Goal: Task Accomplishment & Management: Use online tool/utility

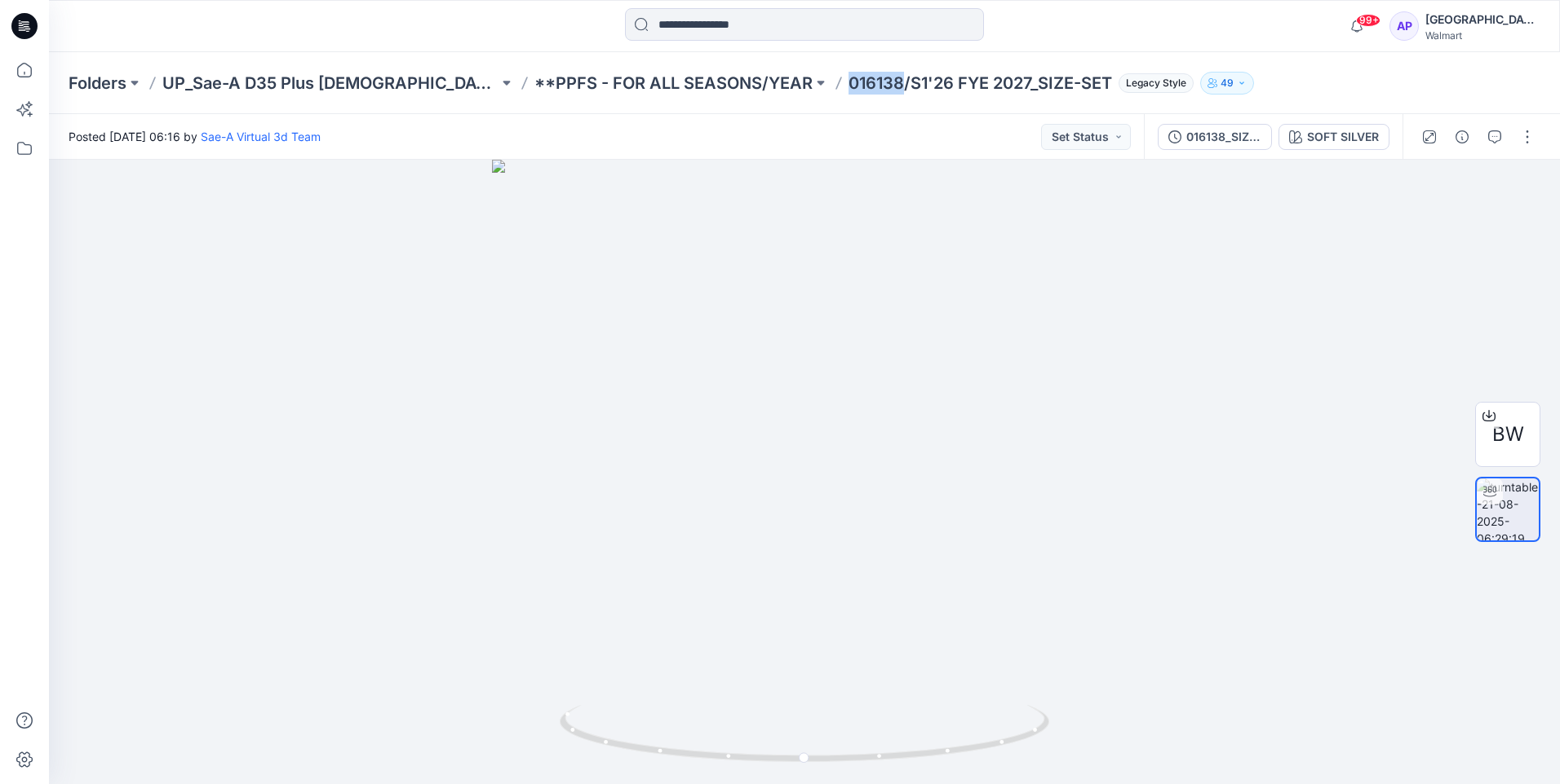
drag, startPoint x: 811, startPoint y: 79, endPoint x: 756, endPoint y: 86, distance: 55.4
click at [848, 86] on p "016138/S1'26 FYE 2027_SIZE-SET" at bounding box center [980, 83] width 264 height 23
copy p "016138"
click at [1492, 131] on icon "button" at bounding box center [1494, 136] width 13 height 13
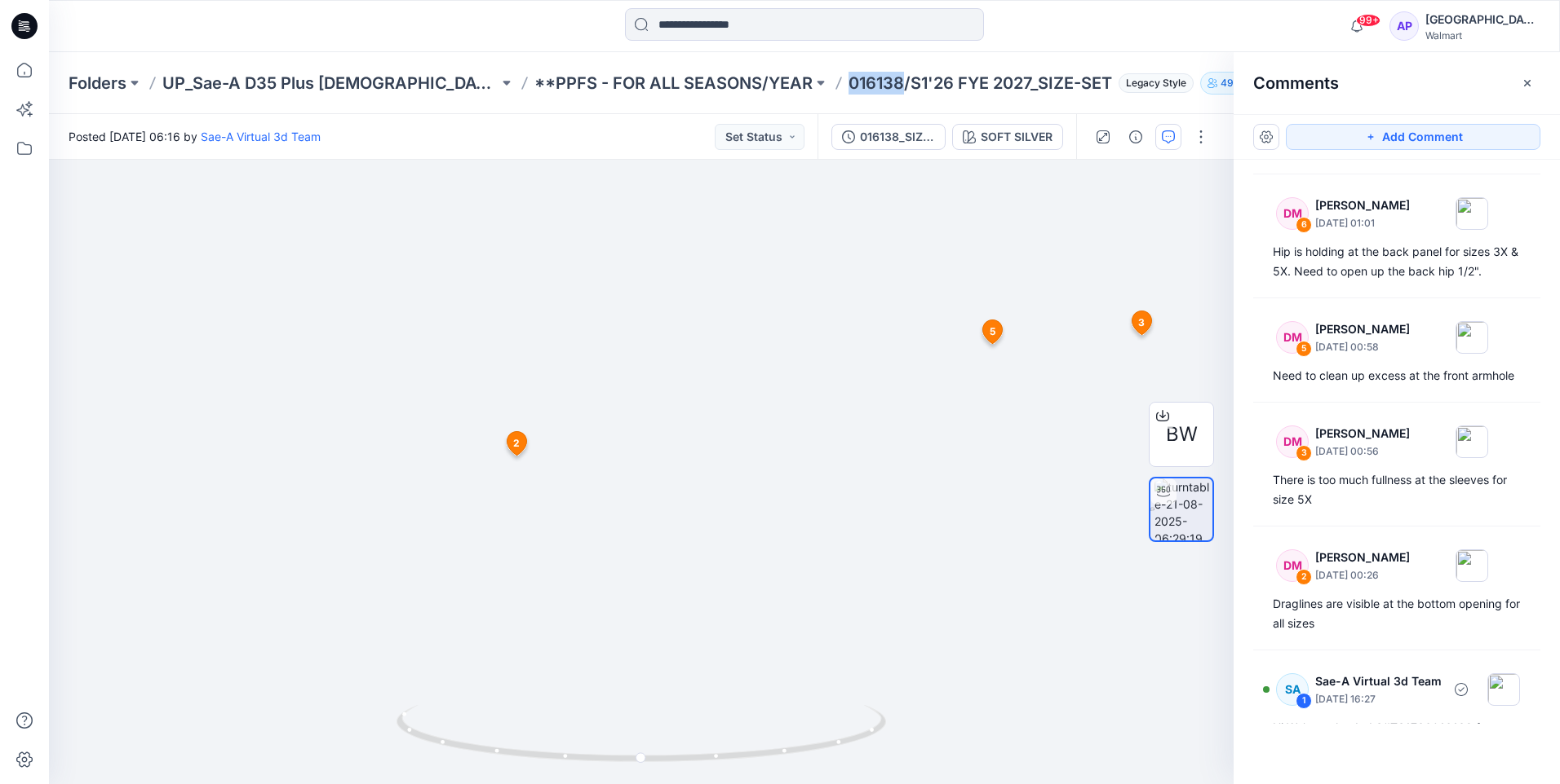
scroll to position [81, 0]
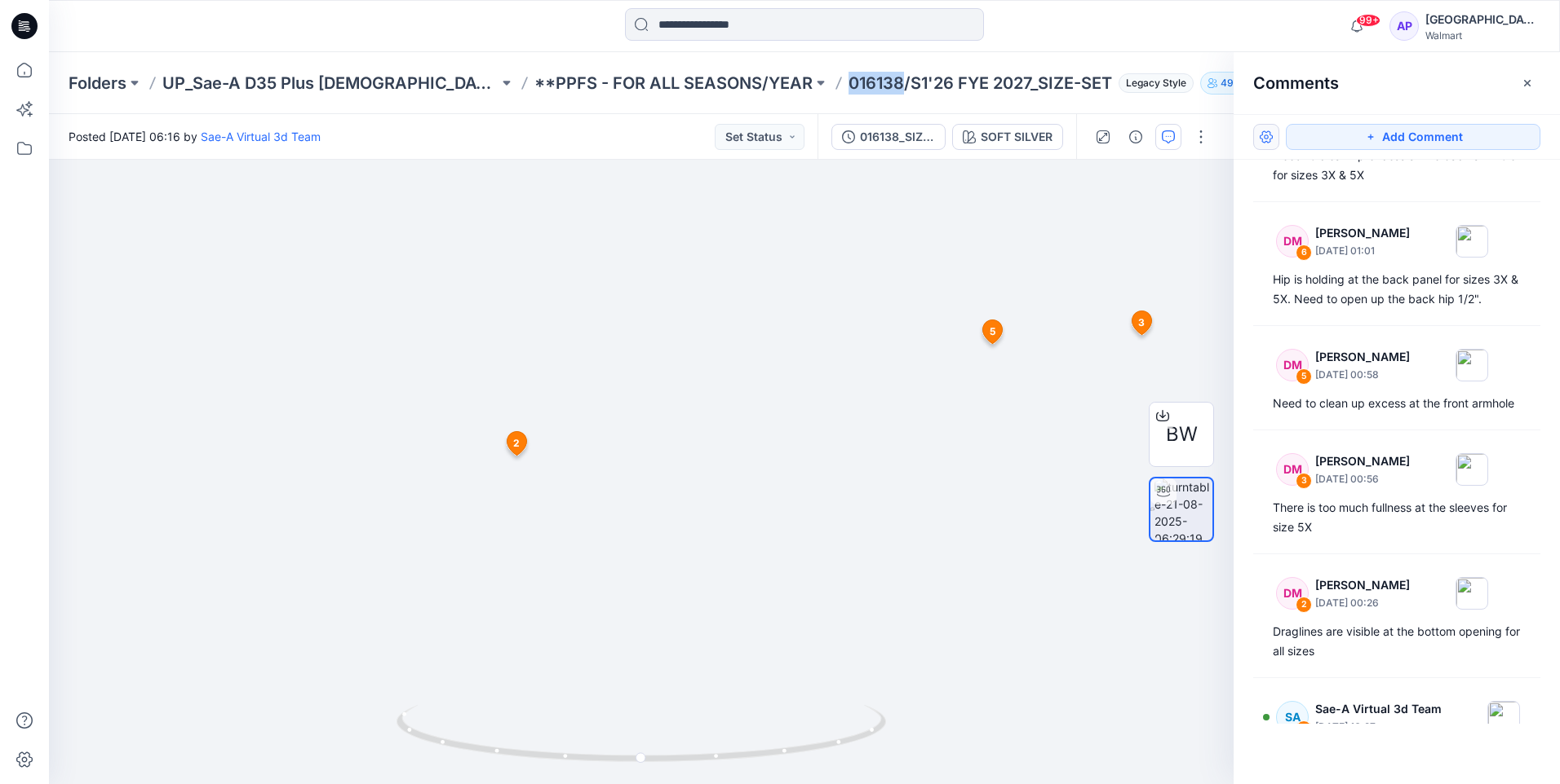
click at [1270, 134] on button "button" at bounding box center [1266, 137] width 26 height 26
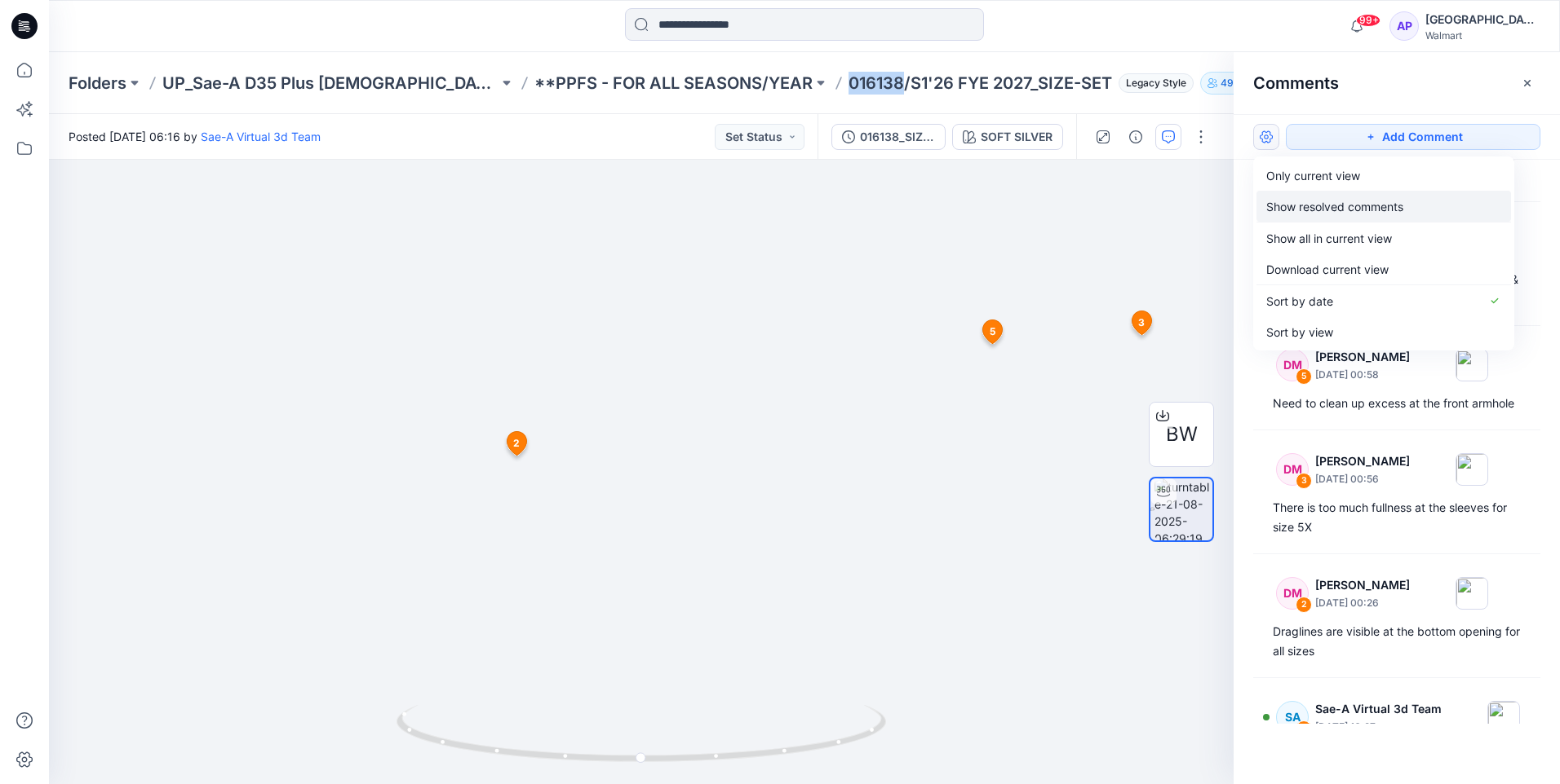
click at [1356, 207] on p "Show resolved comments" at bounding box center [1334, 207] width 137 height 17
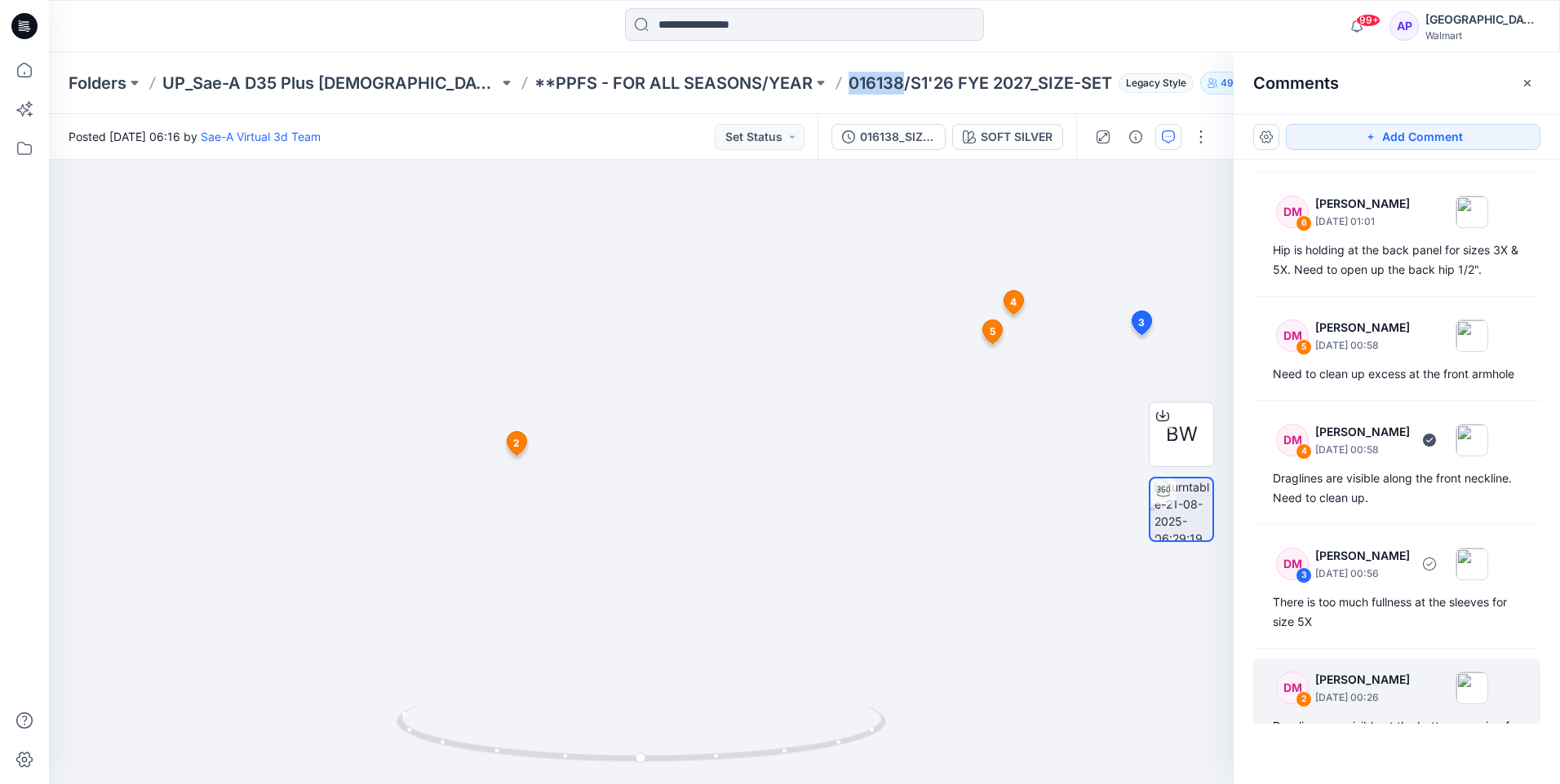
scroll to position [78, 0]
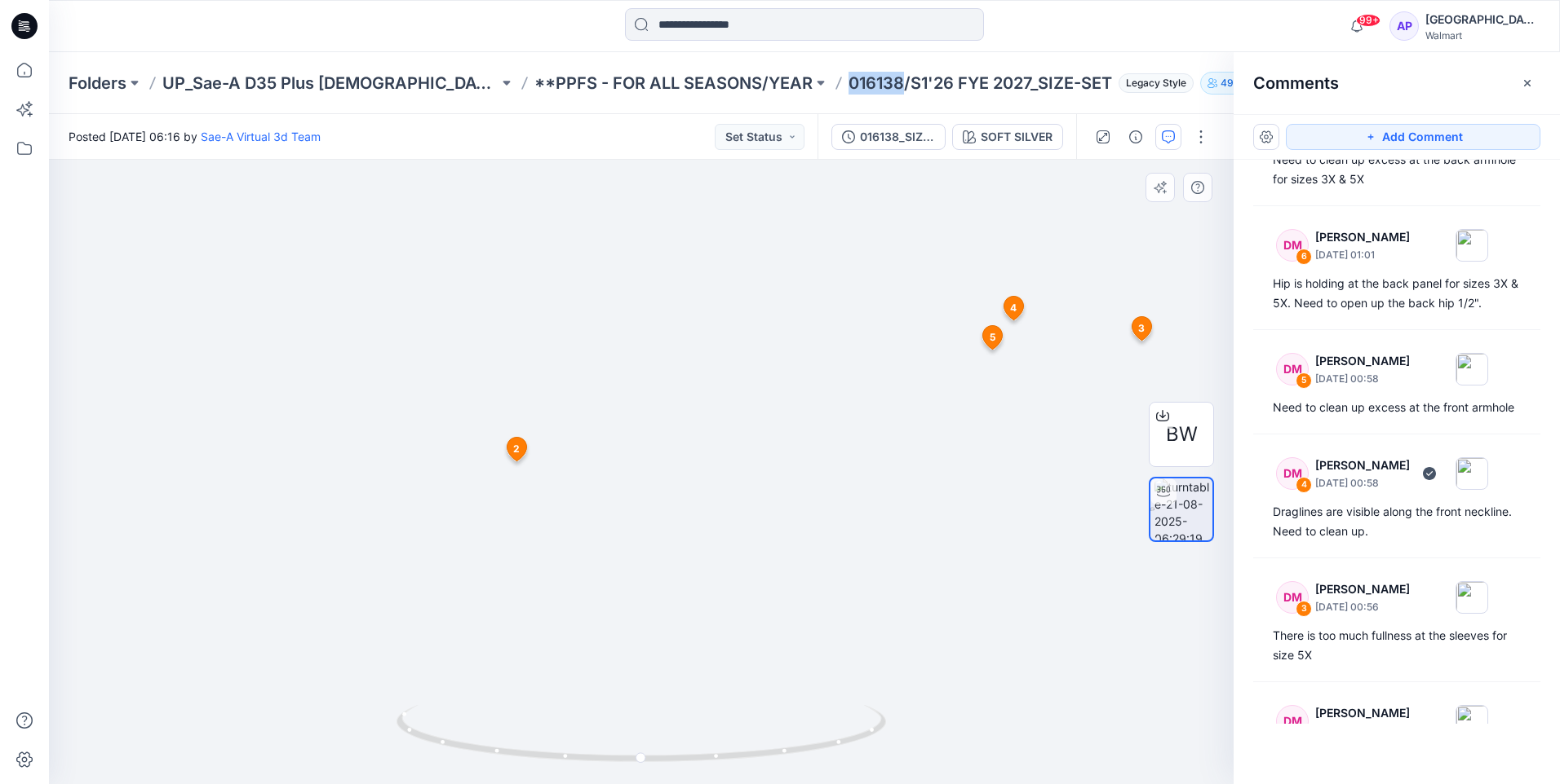
drag, startPoint x: 1165, startPoint y: 748, endPoint x: 998, endPoint y: 754, distance: 167.1
click at [998, 754] on img at bounding box center [642, 337] width 1177 height 894
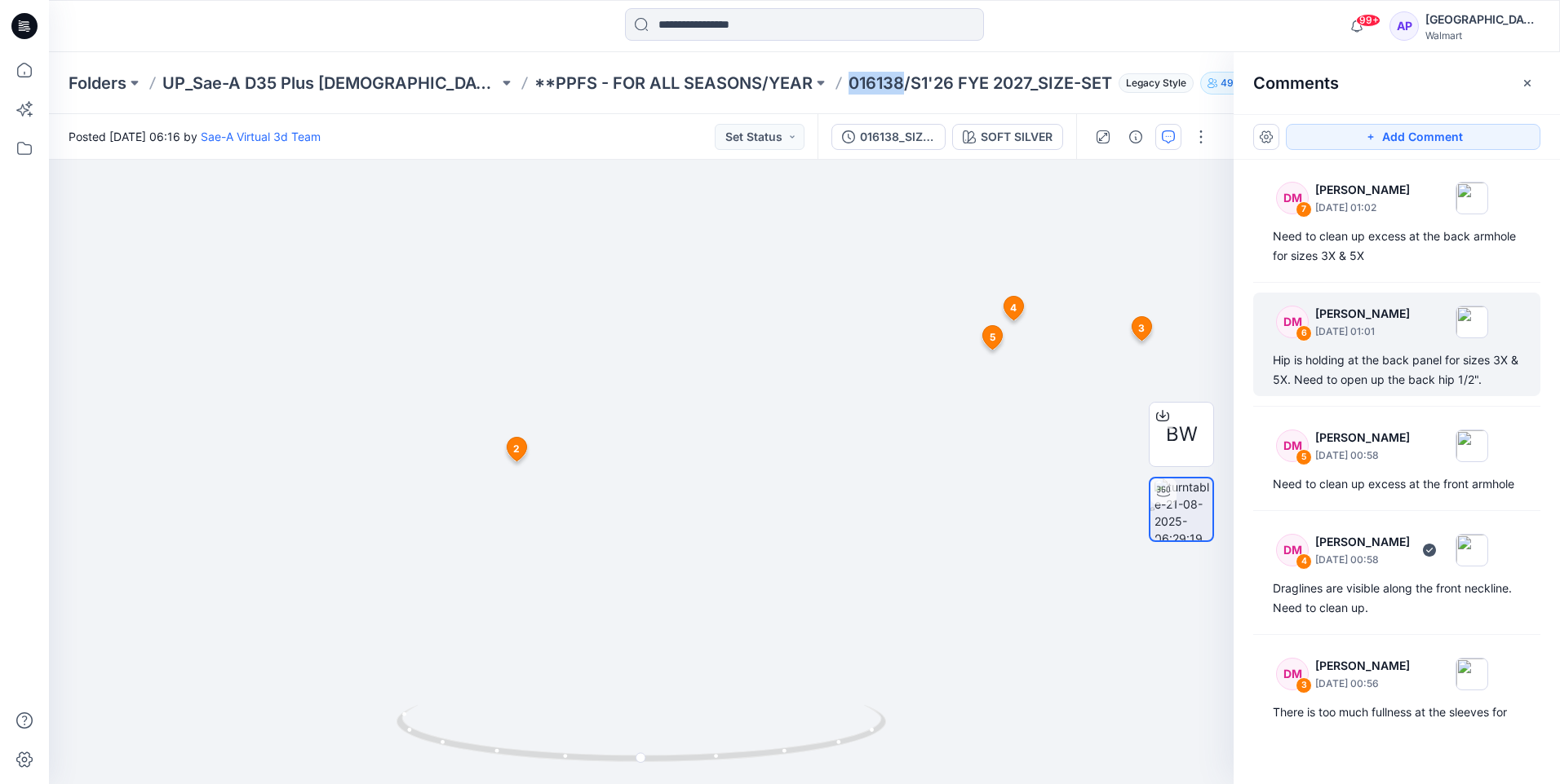
scroll to position [0, 0]
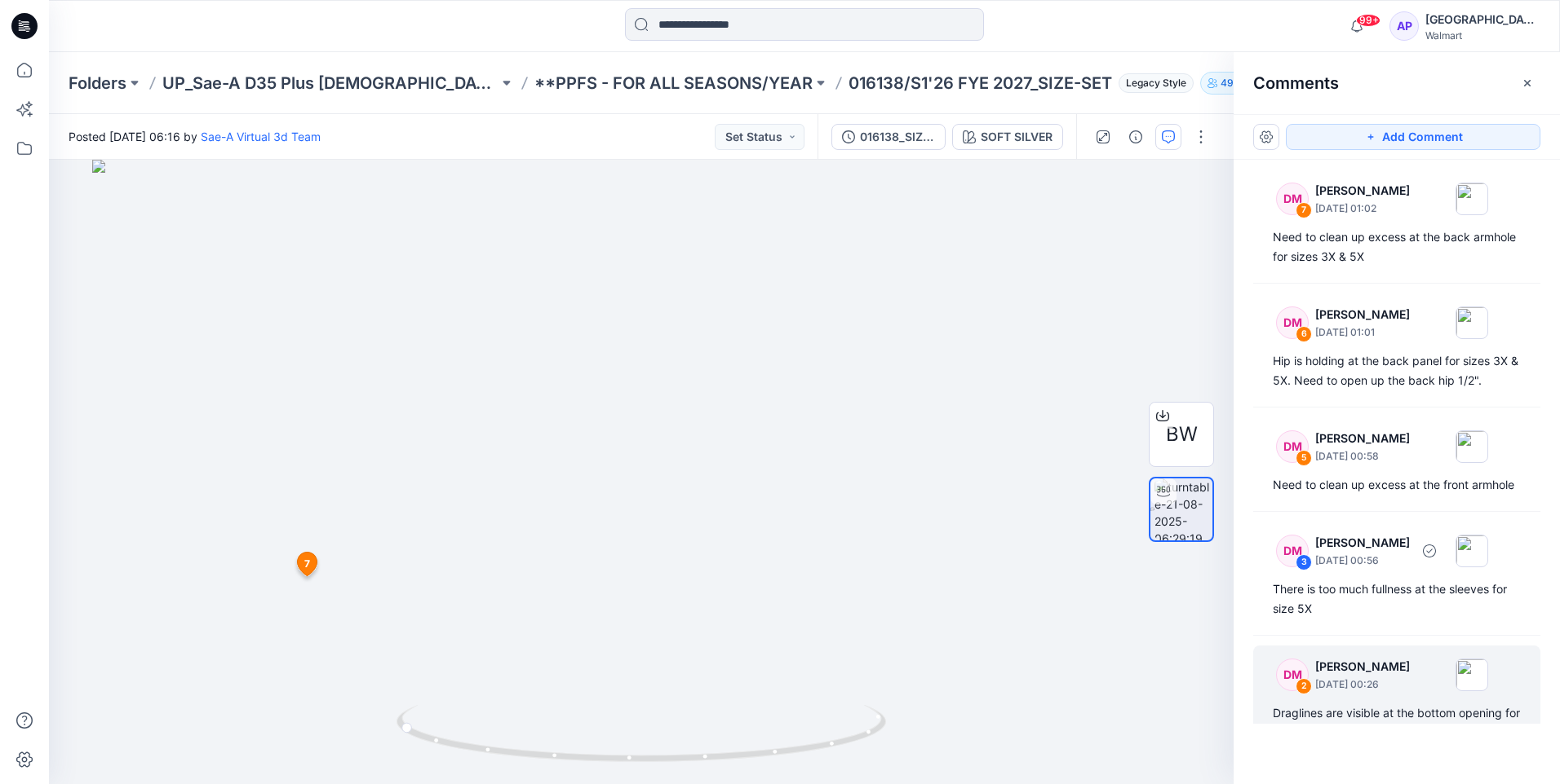
scroll to position [81, 0]
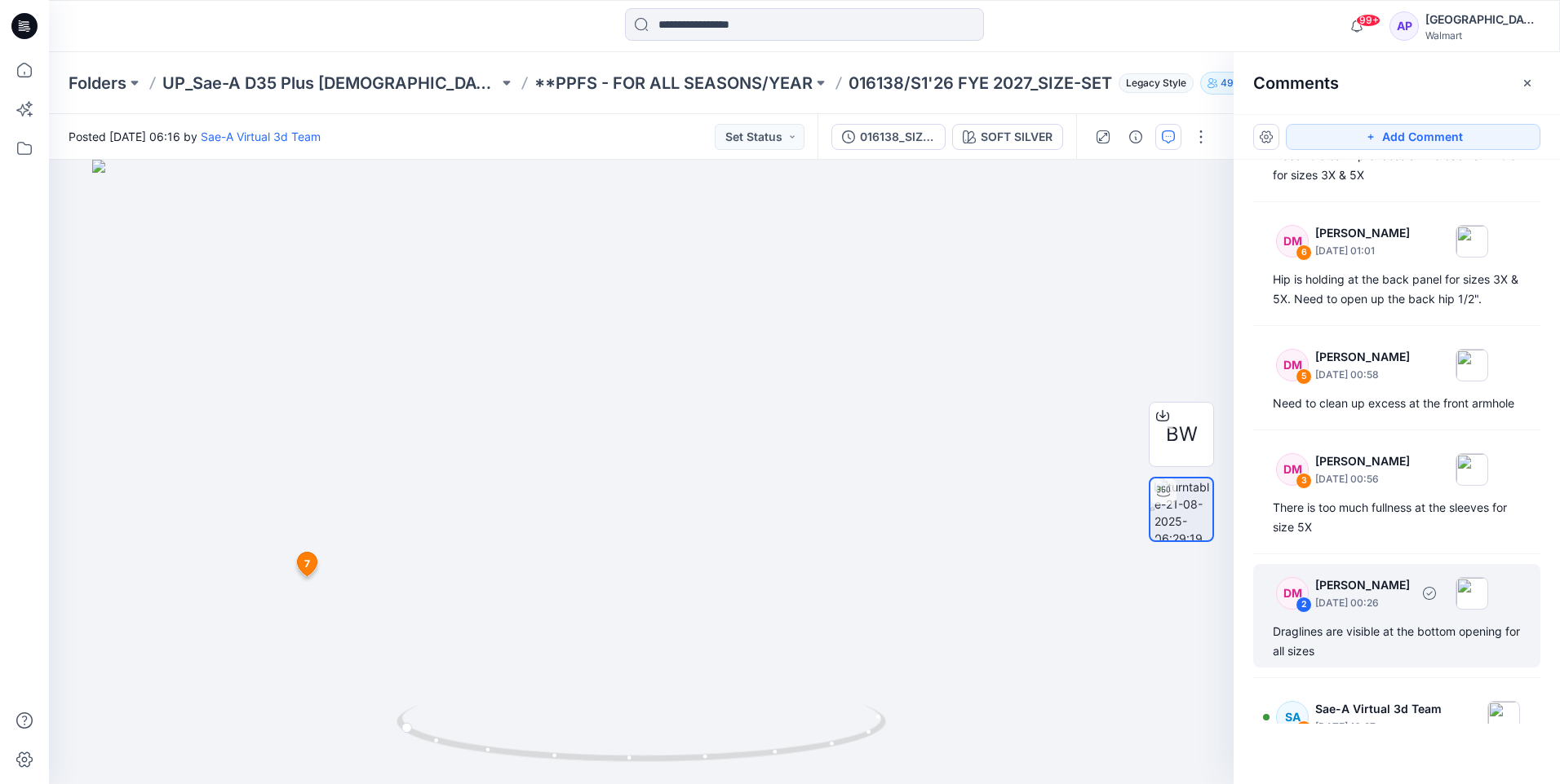
click at [1320, 119] on p "[PERSON_NAME]" at bounding box center [1362, 109] width 94 height 19
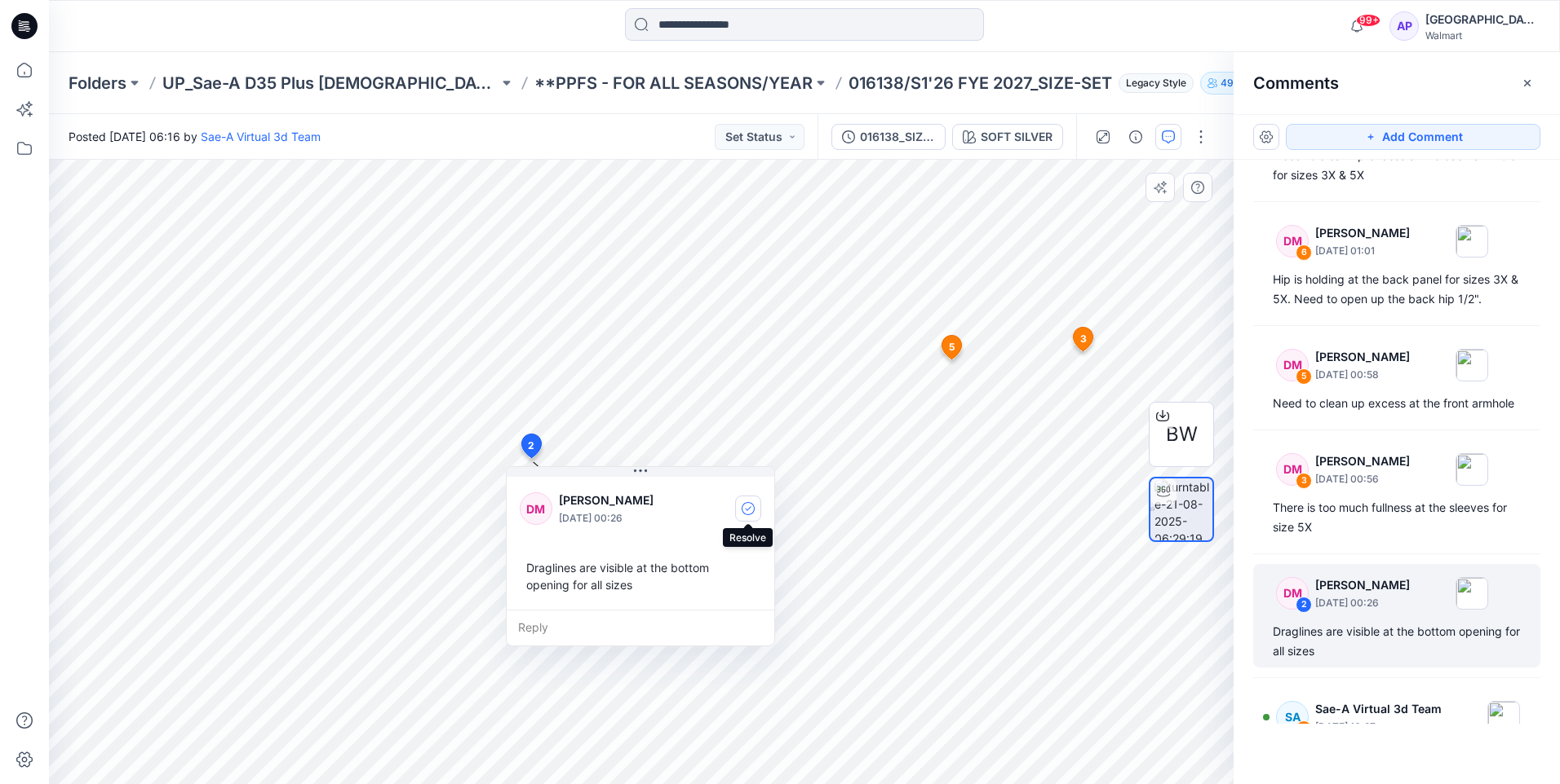
click at [751, 505] on icon "button" at bounding box center [748, 508] width 13 height 13
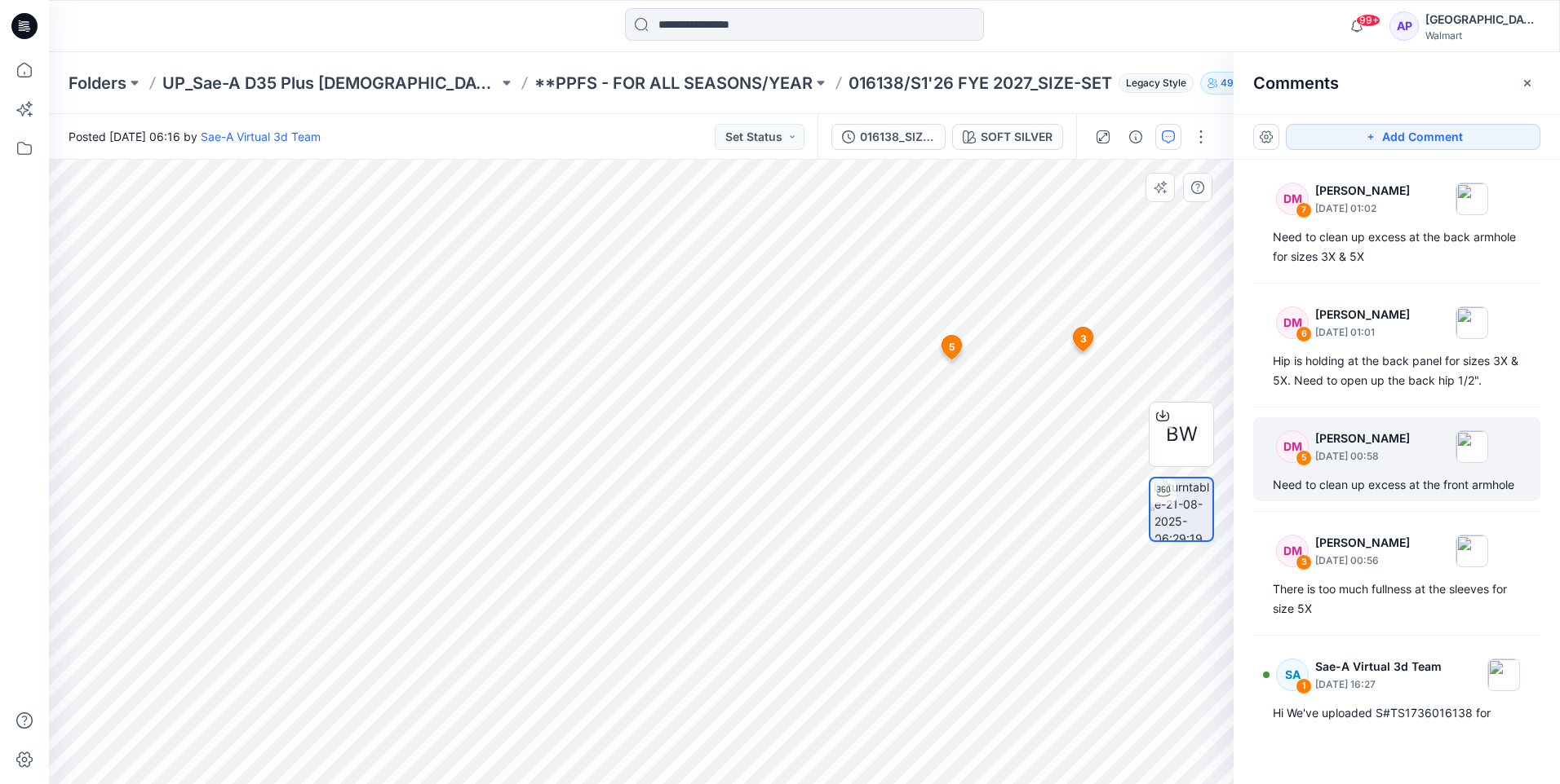
scroll to position [74, 0]
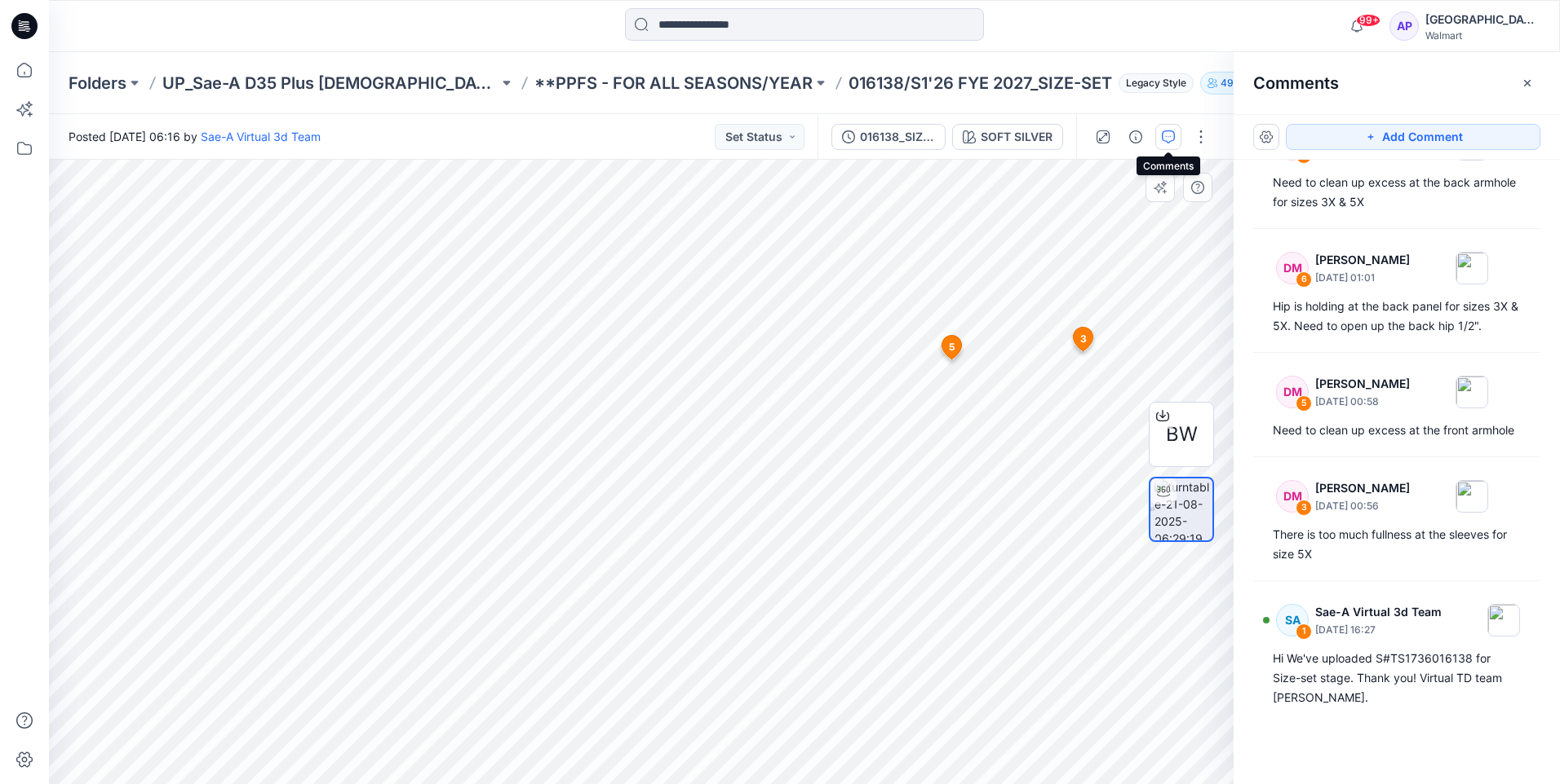
click at [1169, 137] on icon "button" at bounding box center [1168, 136] width 13 height 13
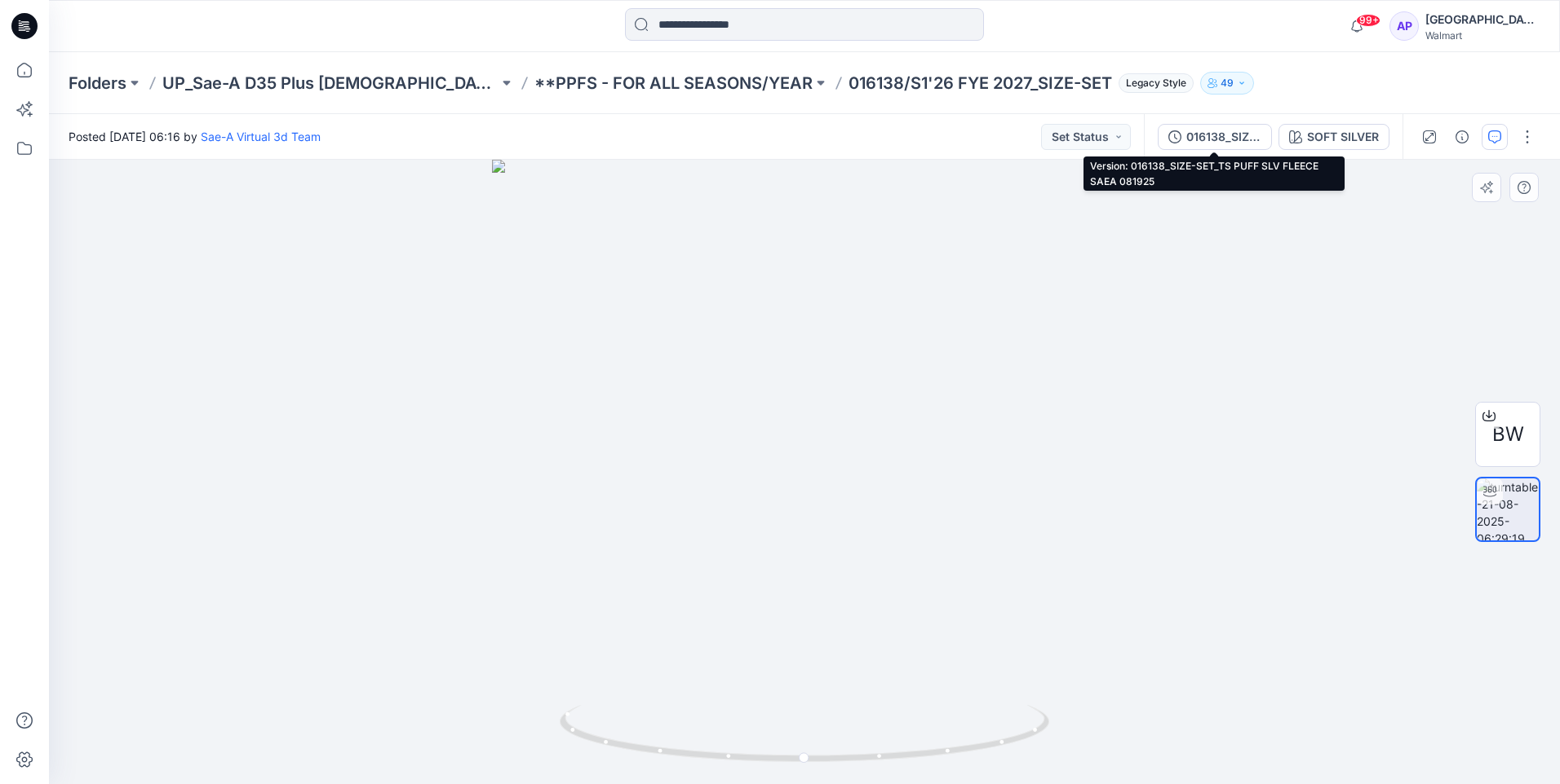
click at [1169, 137] on icon "button" at bounding box center [1174, 136] width 13 height 13
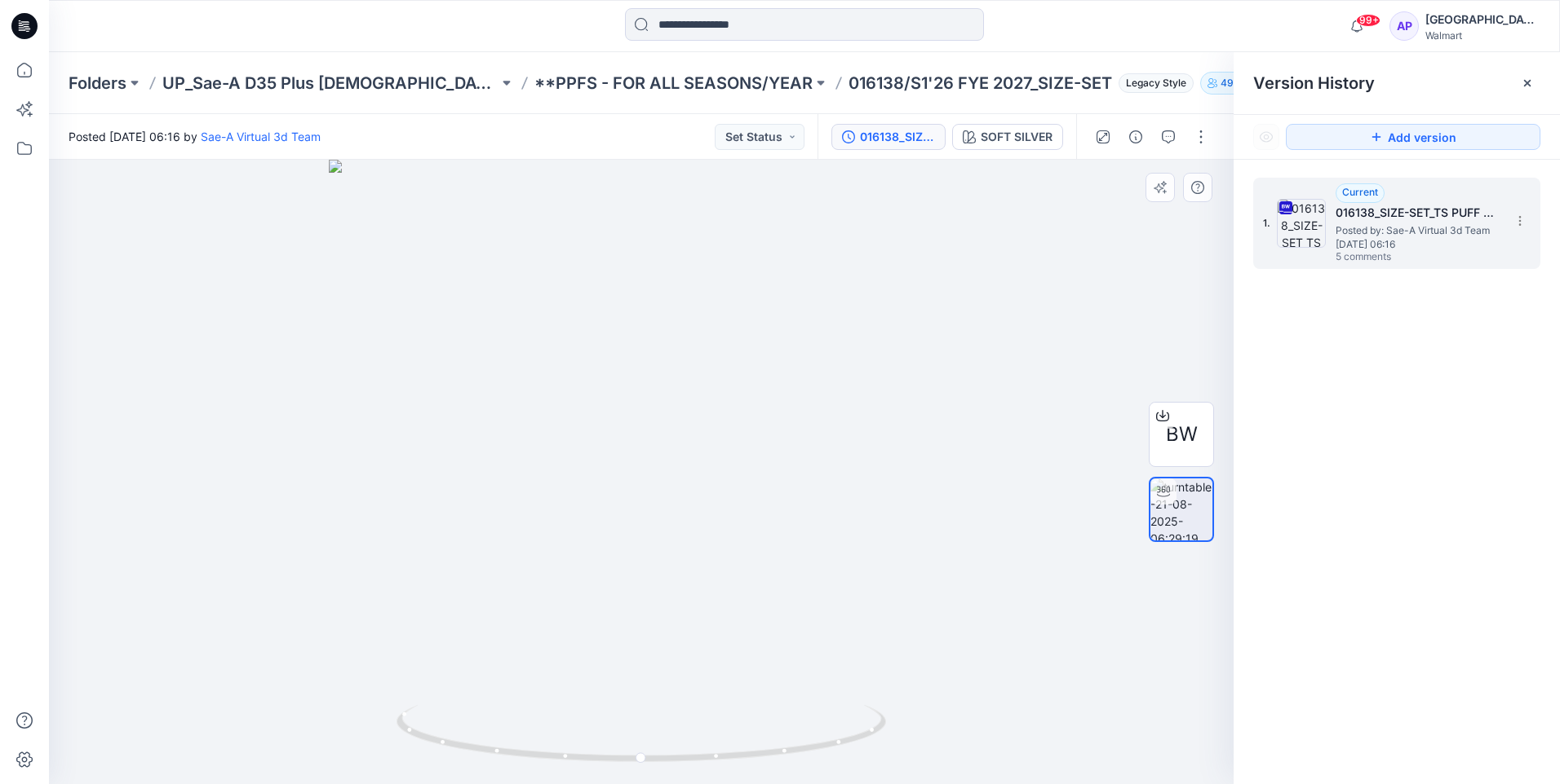
click at [1407, 224] on span "Posted by: Sae-A Virtual 3d Team" at bounding box center [1417, 230] width 163 height 17
click at [1163, 143] on button "button" at bounding box center [1168, 137] width 26 height 26
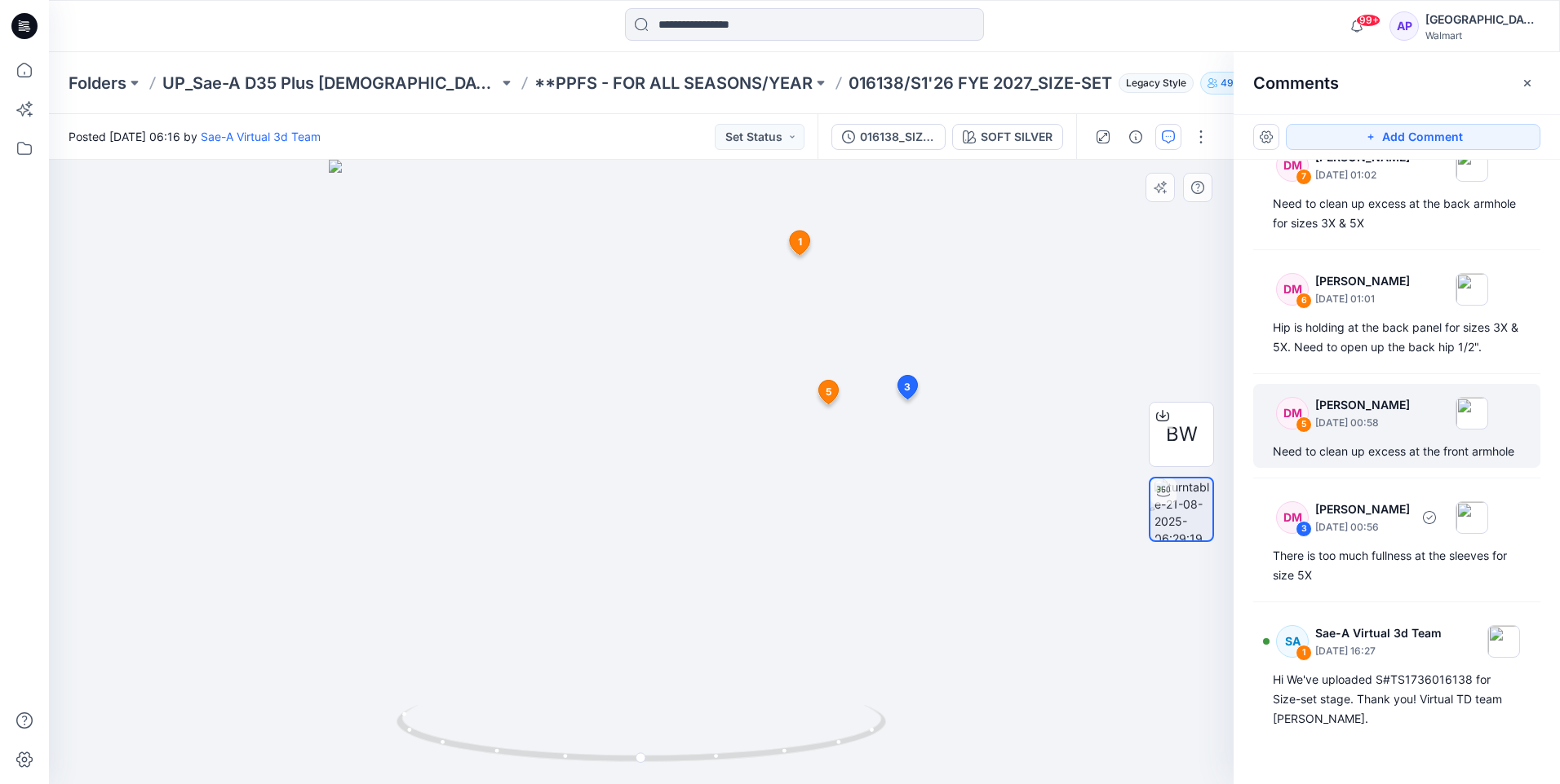
scroll to position [0, 0]
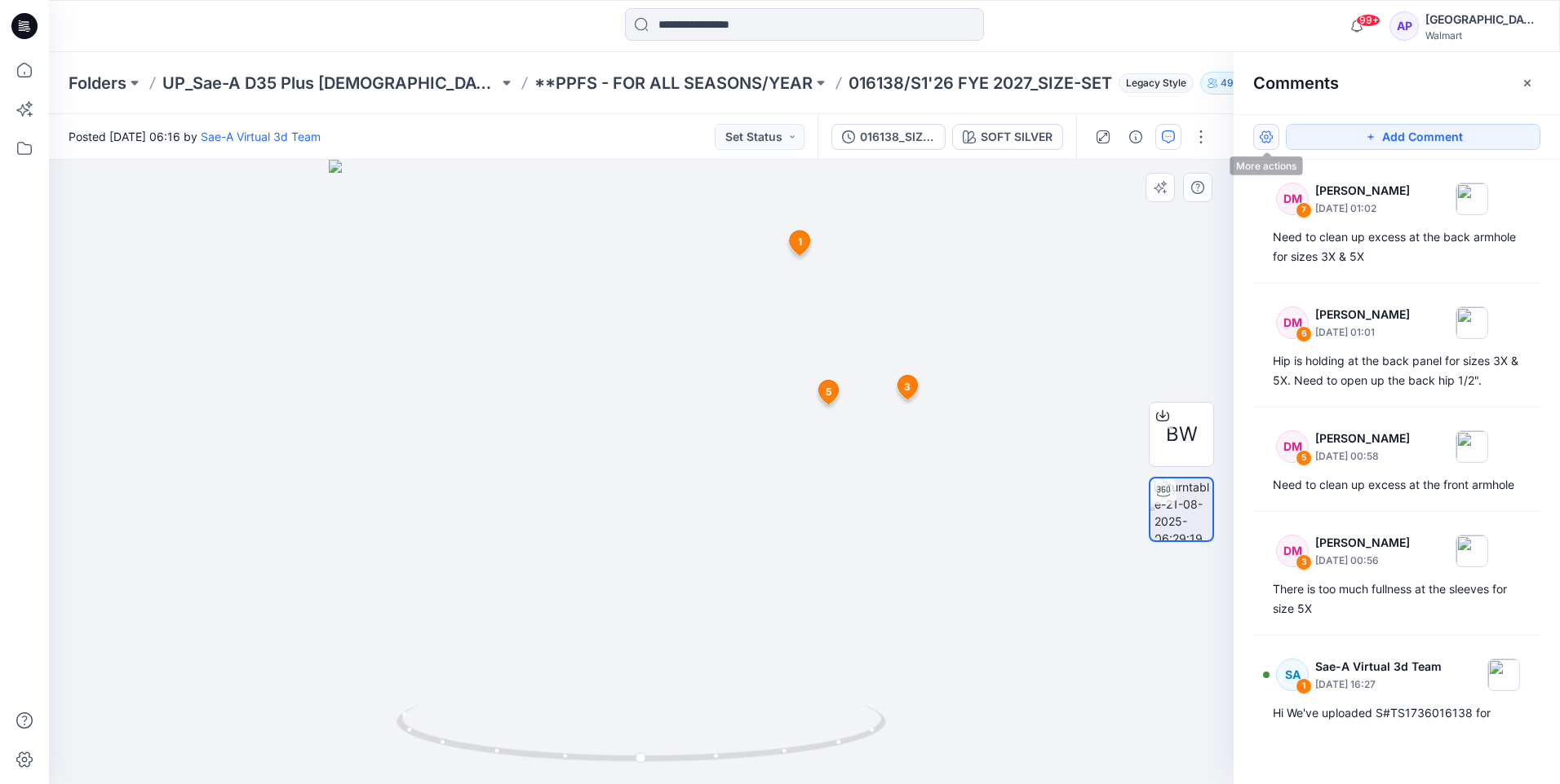
click at [1262, 134] on button "button" at bounding box center [1266, 137] width 26 height 26
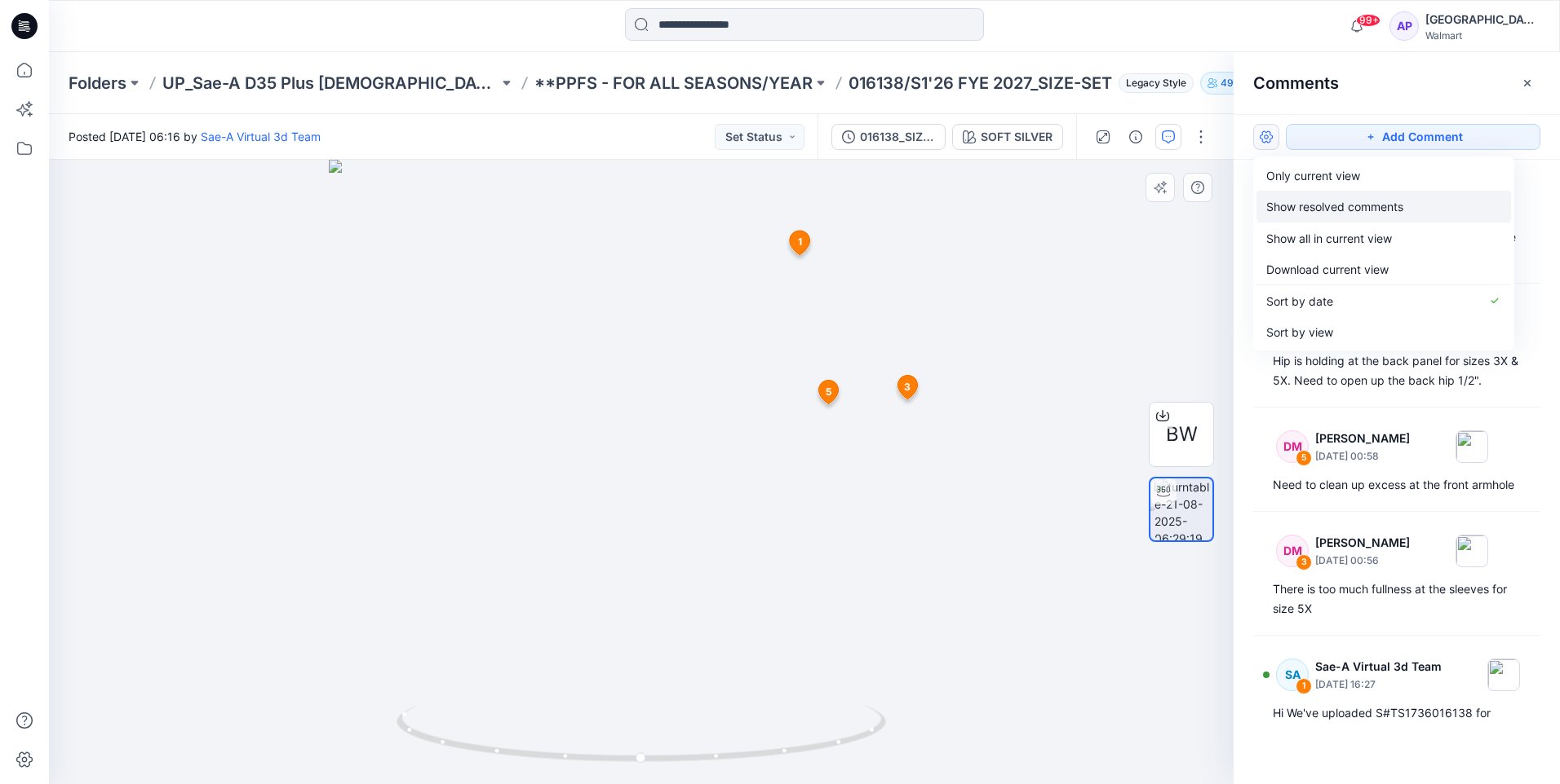
click at [1319, 203] on p "Show resolved comments" at bounding box center [1334, 207] width 137 height 17
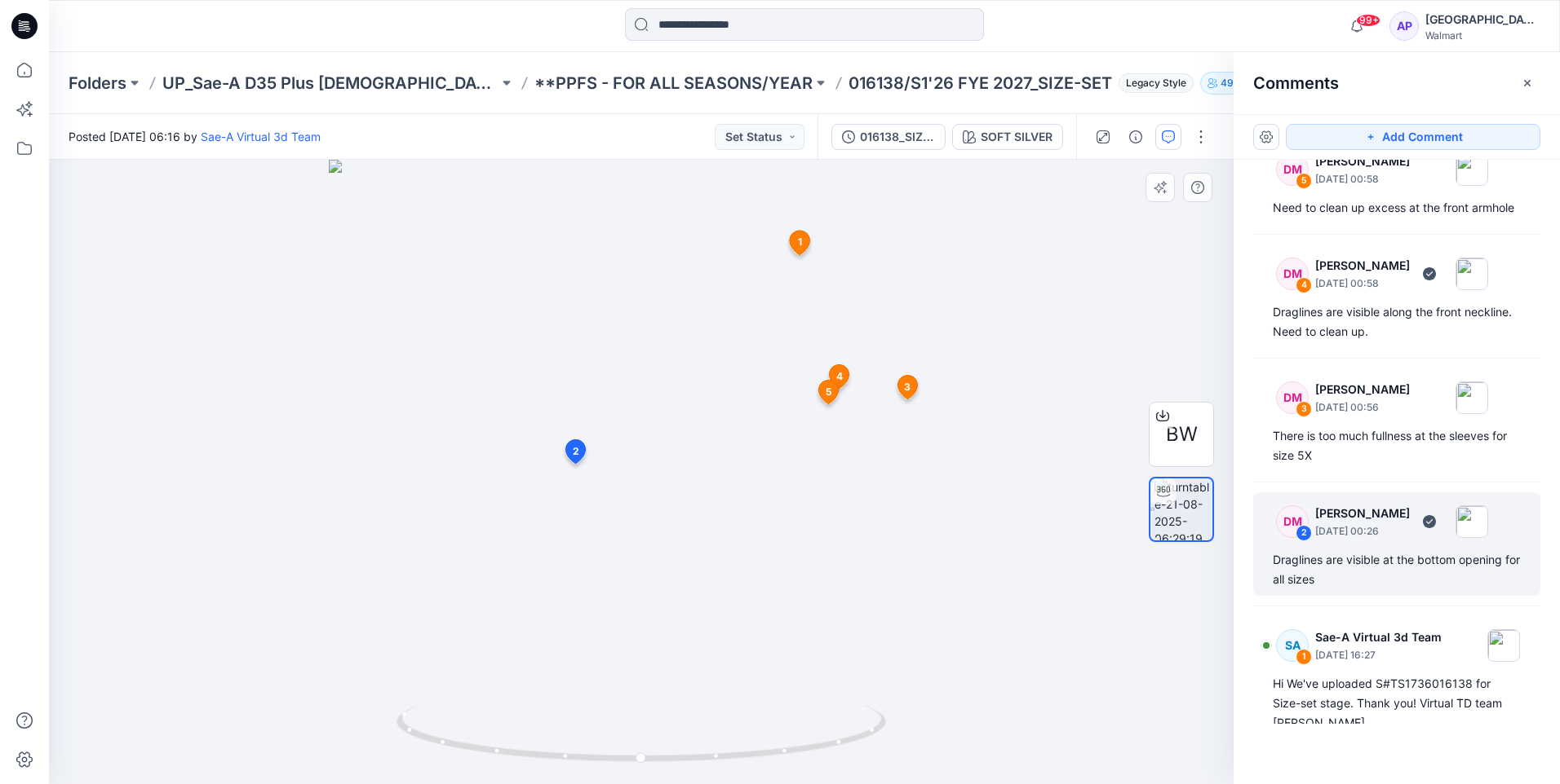
scroll to position [240, 0]
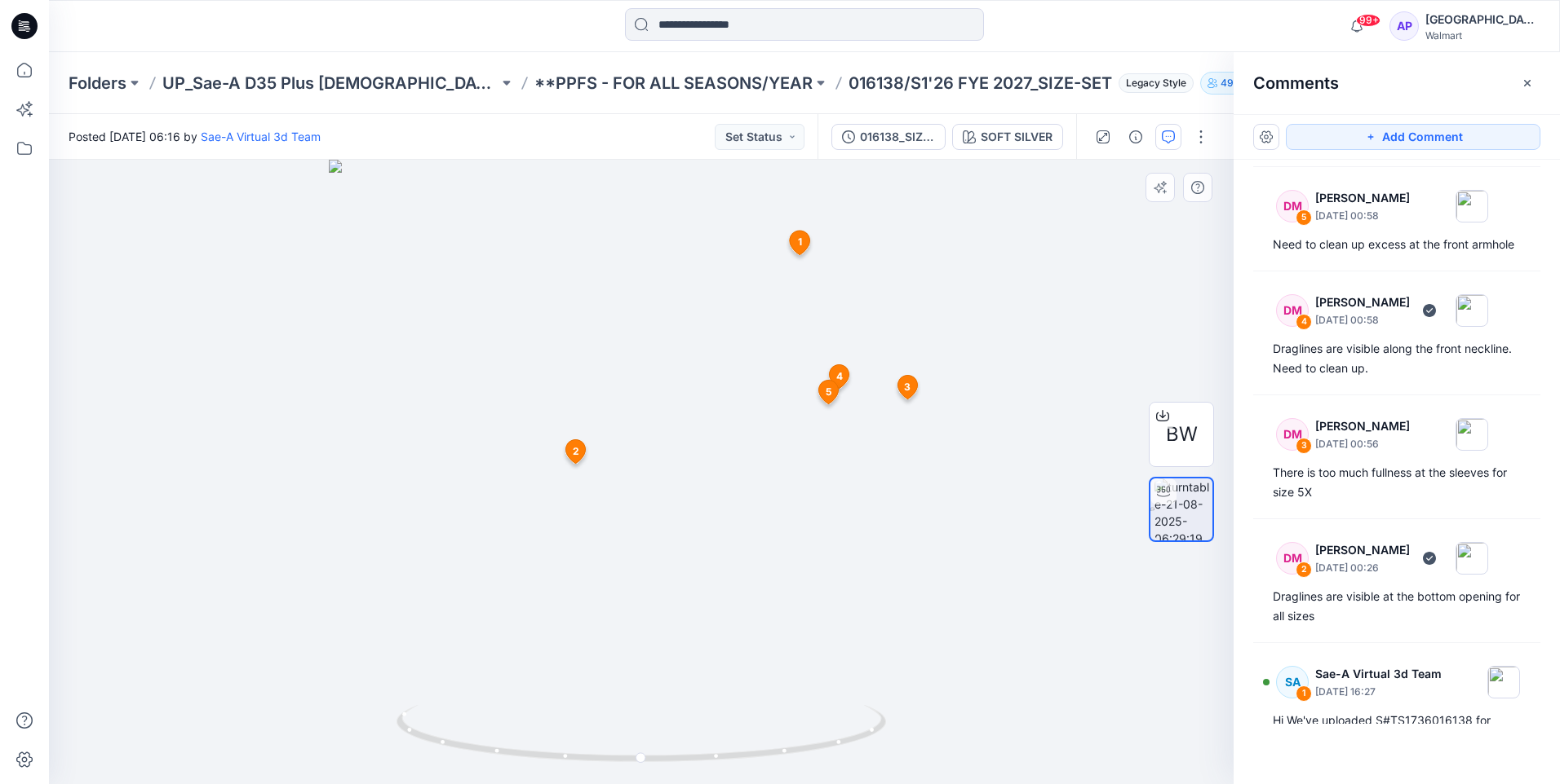
click at [846, 375] on icon at bounding box center [839, 375] width 19 height 24
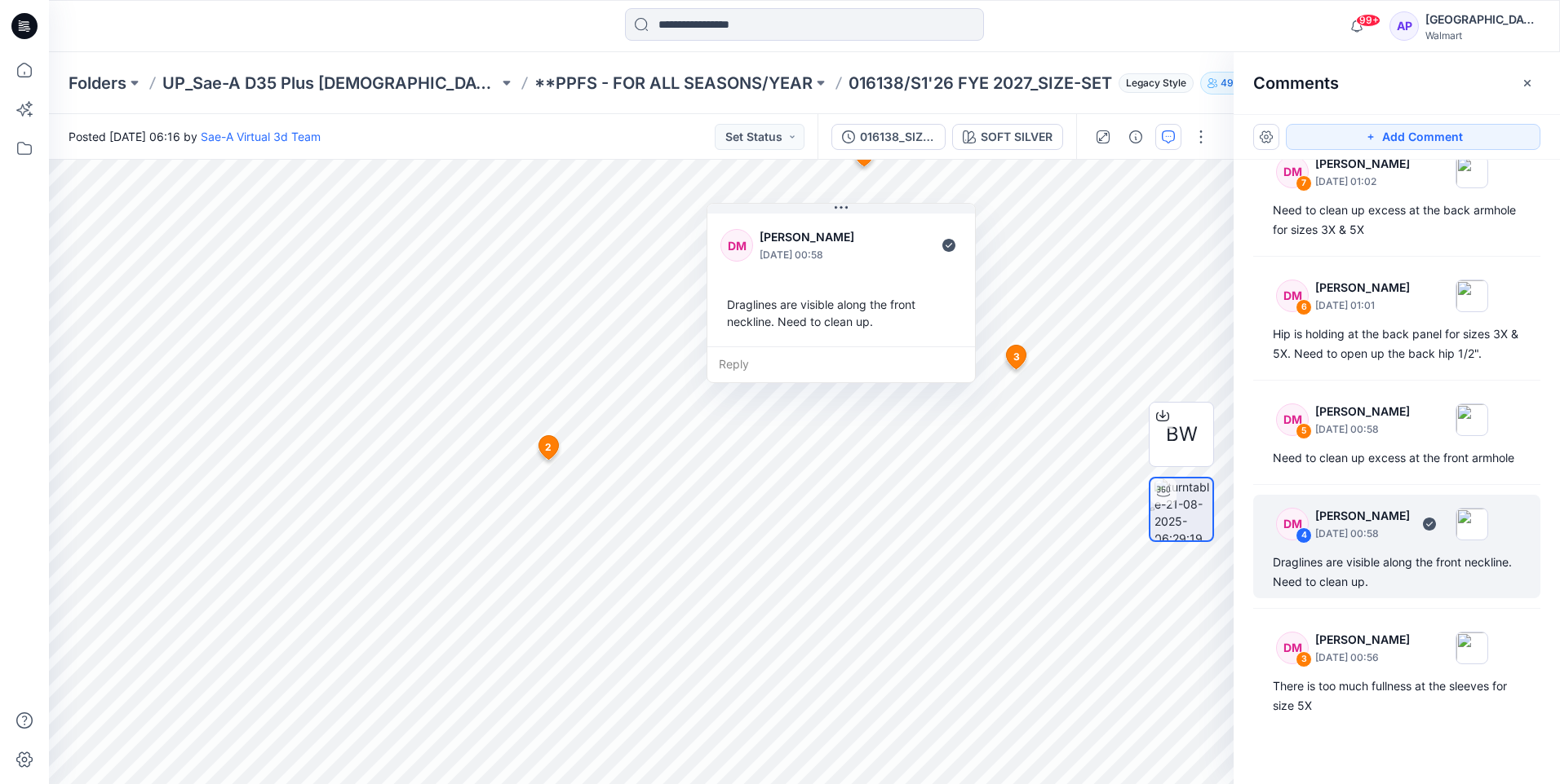
scroll to position [0, 0]
